Goal: Find specific page/section: Find specific page/section

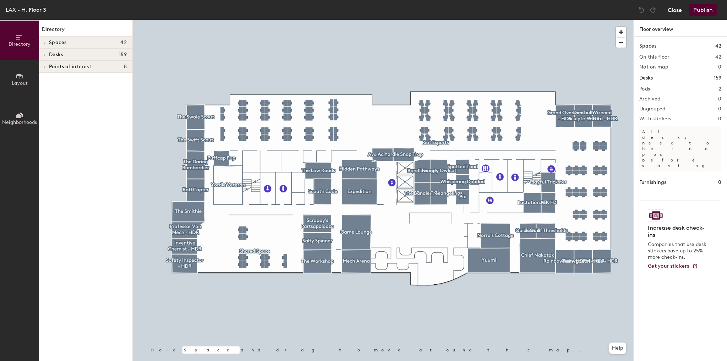
click at [674, 13] on button "Close" at bounding box center [675, 9] width 14 height 11
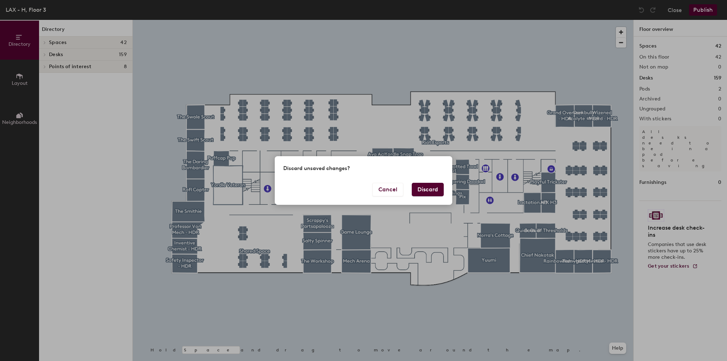
click at [423, 187] on button "Discard" at bounding box center [428, 189] width 32 height 13
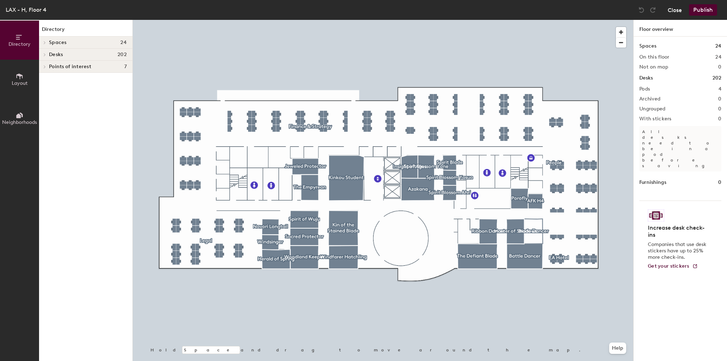
click at [675, 11] on button "Close" at bounding box center [675, 9] width 14 height 11
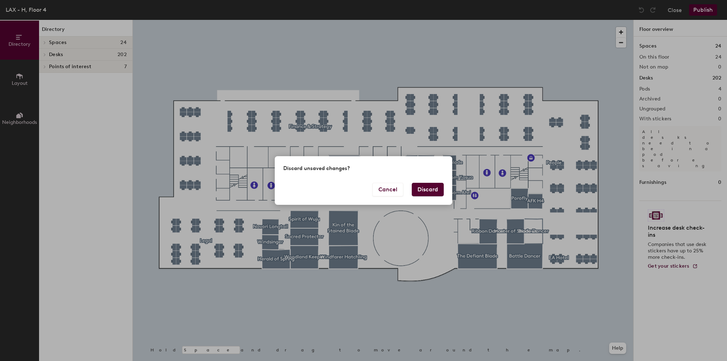
click at [432, 192] on button "Discard" at bounding box center [428, 189] width 32 height 13
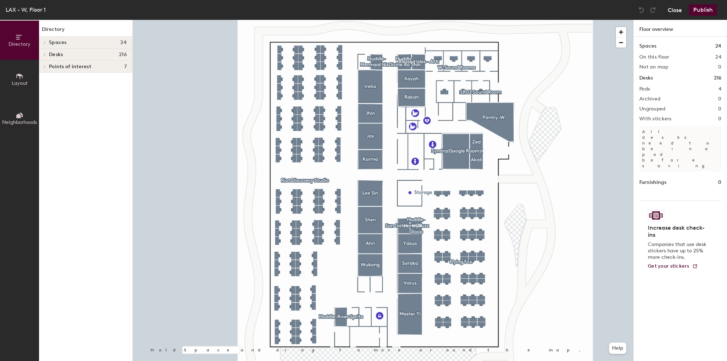
click at [676, 10] on button "Close" at bounding box center [675, 9] width 14 height 11
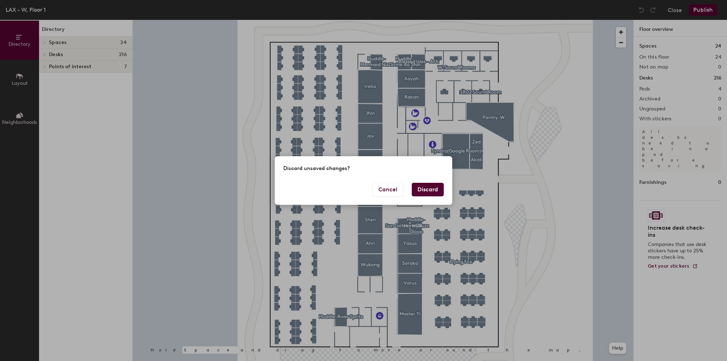
drag, startPoint x: 425, startPoint y: 187, endPoint x: 375, endPoint y: 241, distance: 73.6
click at [425, 188] on button "Discard" at bounding box center [428, 189] width 32 height 13
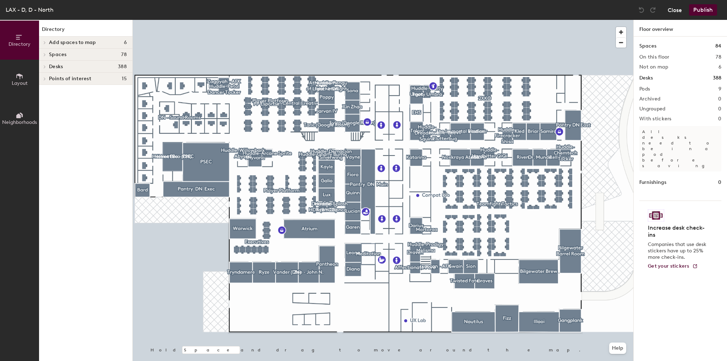
click at [673, 14] on button "Close" at bounding box center [675, 9] width 14 height 11
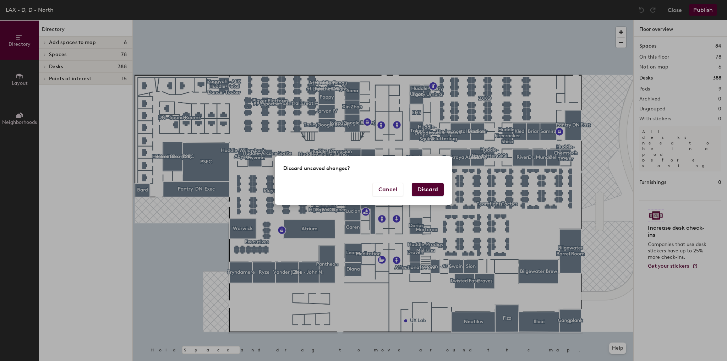
click at [428, 190] on button "Discard" at bounding box center [428, 189] width 32 height 13
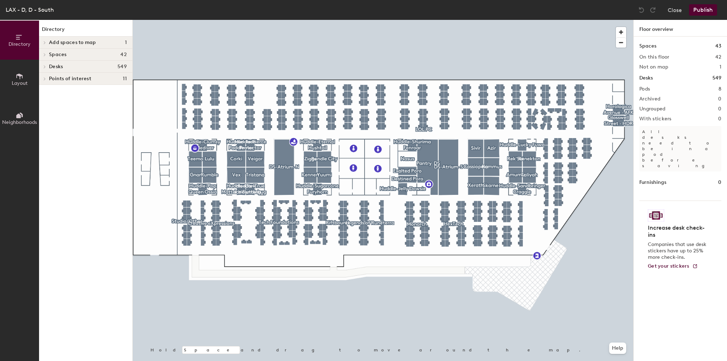
click at [44, 78] on icon at bounding box center [44, 79] width 3 height 4
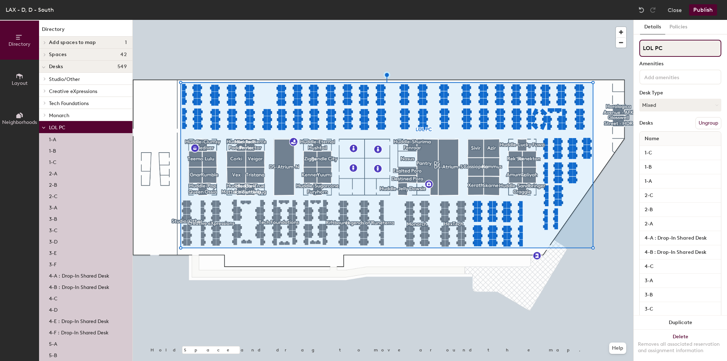
click at [665, 47] on input "LOL PC" at bounding box center [680, 48] width 82 height 17
type input "."
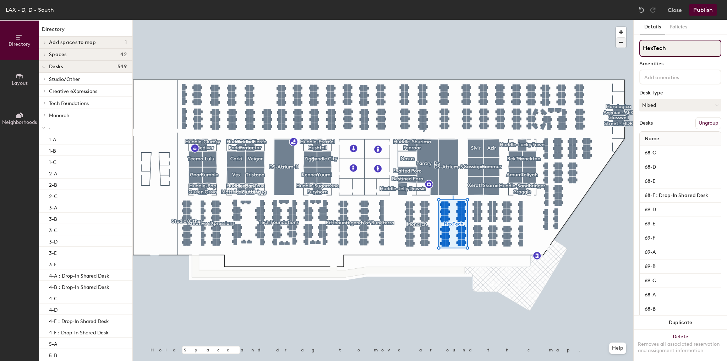
drag, startPoint x: 689, startPoint y: 47, endPoint x: 623, endPoint y: 47, distance: 65.3
click at [623, 47] on div "Directory Layout Neighborhoods Directory Add spaces to map 1 Shurima Patio Spac…" at bounding box center [363, 190] width 727 height 341
type input "."
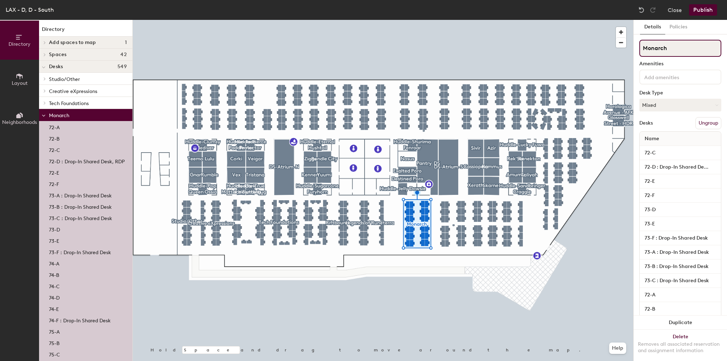
click at [595, 50] on div "Directory Layout Neighborhoods Directory Add spaces to map 1 Shurima Patio Spac…" at bounding box center [363, 190] width 727 height 341
type input "."
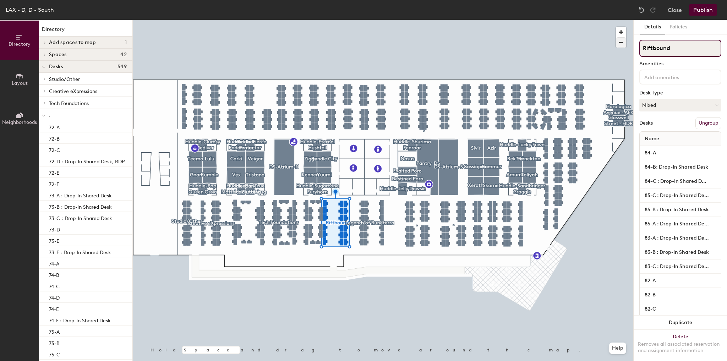
click at [601, 49] on div "Directory Layout Neighborhoods Directory Add spaces to map 1 Shurima Patio Spac…" at bounding box center [363, 190] width 727 height 341
type input "."
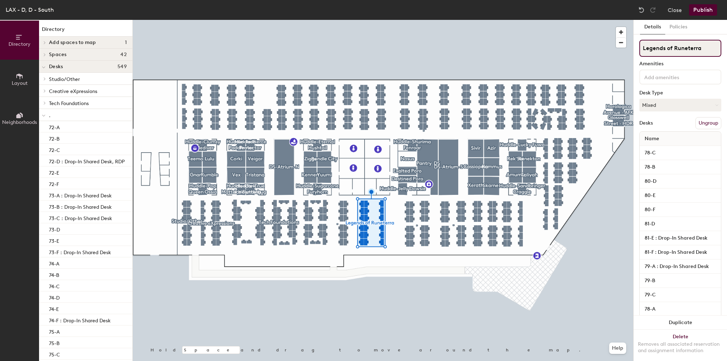
drag, startPoint x: 692, startPoint y: 48, endPoint x: 676, endPoint y: 48, distance: 15.6
click at [676, 48] on input "Legends of Runeterra" at bounding box center [680, 48] width 82 height 17
click at [592, 47] on div "Directory Layout Neighborhoods Directory Add spaces to map 1 Shurima Patio Spac…" at bounding box center [363, 190] width 727 height 341
type input "."
click at [285, 20] on div at bounding box center [383, 20] width 501 height 0
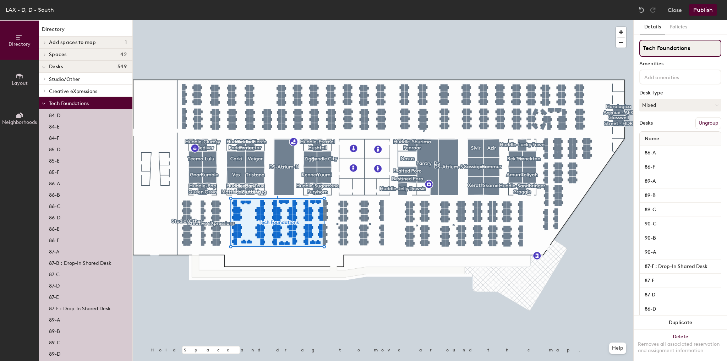
click at [554, 62] on div "Directory Layout Neighborhoods Directory Add spaces to map 1 Shurima Patio Spac…" at bounding box center [363, 190] width 727 height 341
type input "."
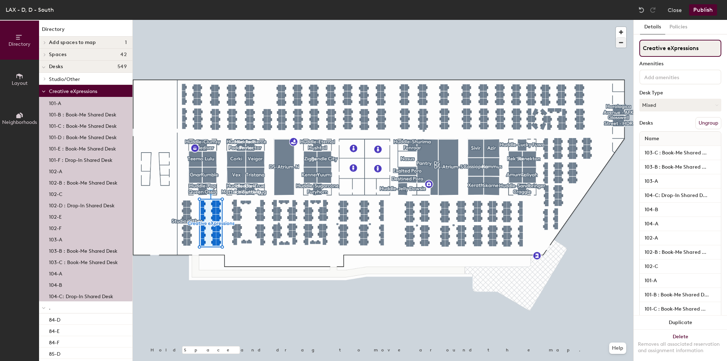
click at [575, 36] on div "Directory Layout Neighborhoods Directory Add spaces to map 1 Shurima Patio Spac…" at bounding box center [363, 190] width 727 height 341
type input "."
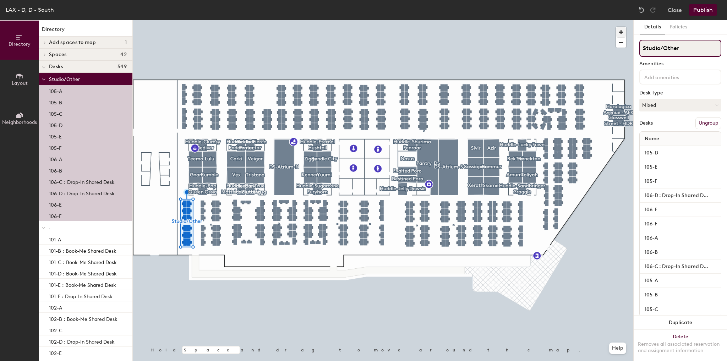
click at [592, 34] on div "Directory Layout Neighborhoods Directory Add spaces to map 1 Shurima Patio Spac…" at bounding box center [363, 190] width 727 height 341
type input "."
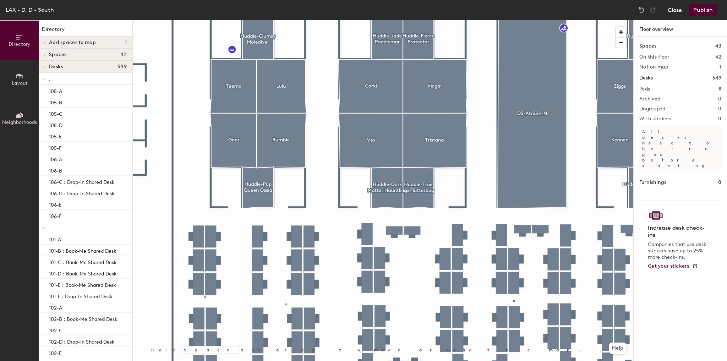
click at [680, 6] on button "Close" at bounding box center [675, 9] width 14 height 11
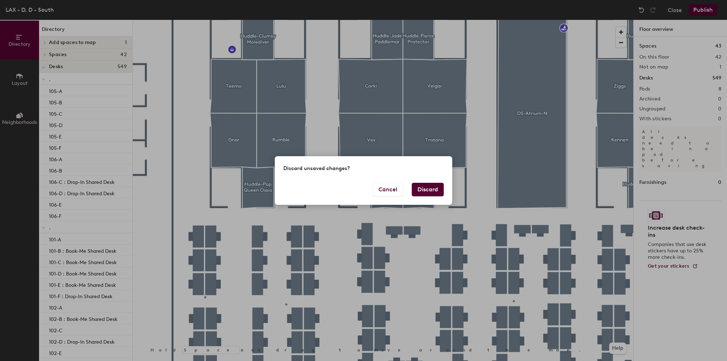
click at [419, 187] on button "Discard" at bounding box center [428, 189] width 32 height 13
